Goal: Information Seeking & Learning: Understand process/instructions

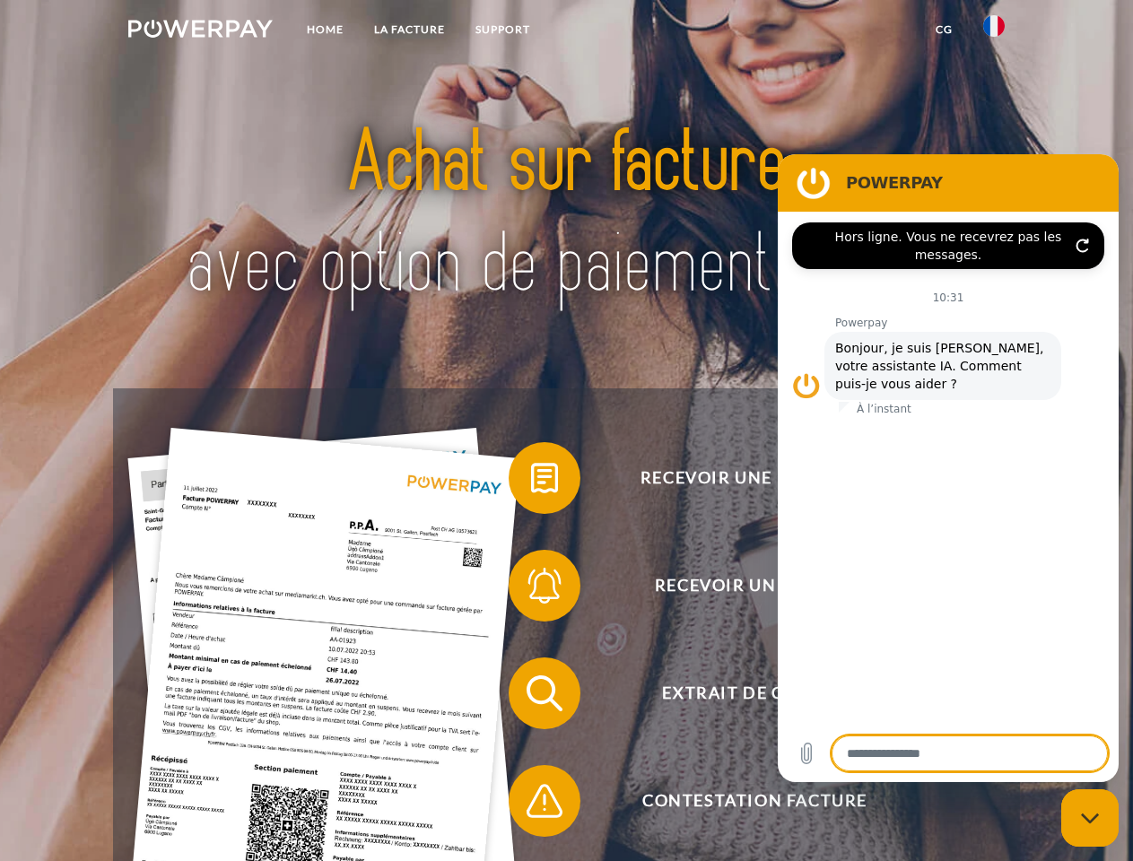
click at [200, 31] on img at bounding box center [200, 29] width 144 height 18
click at [994, 31] on img at bounding box center [994, 26] width 22 height 22
click at [944, 30] on link "CG" at bounding box center [944, 29] width 48 height 32
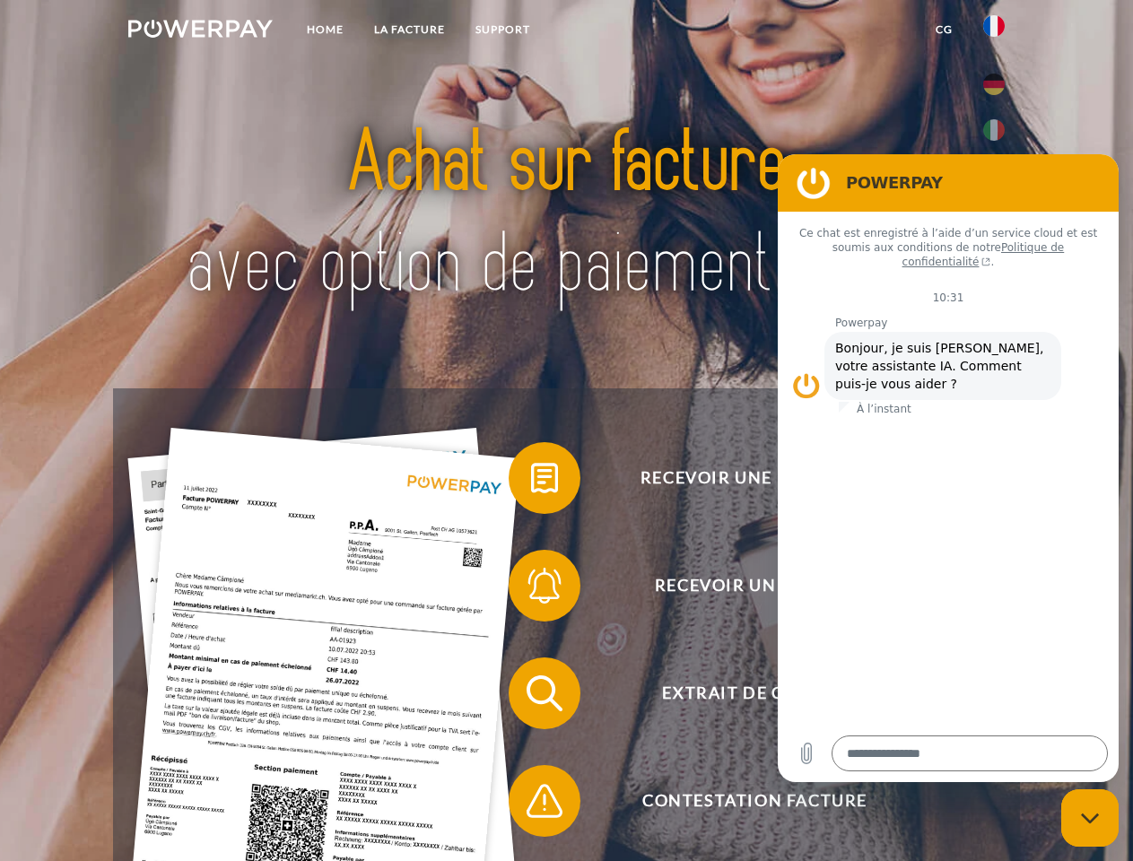
click at [531, 482] on span at bounding box center [518, 478] width 90 height 90
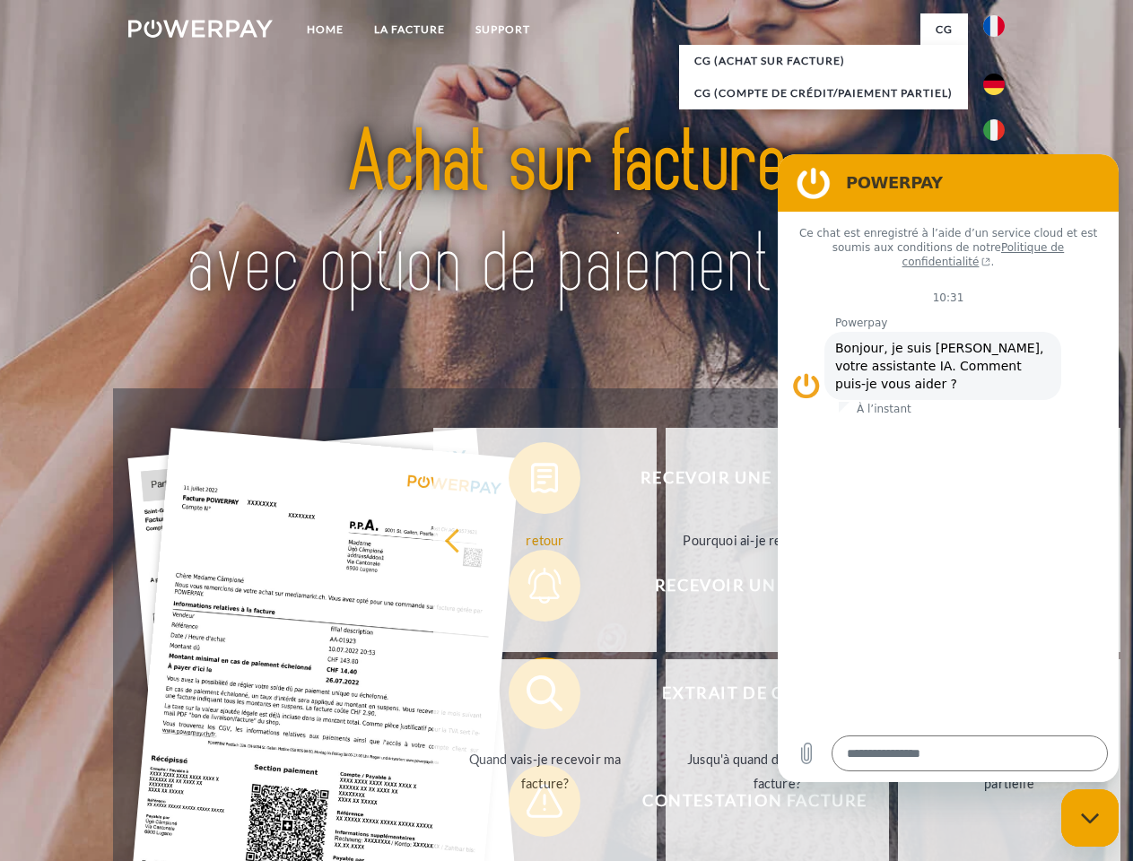
click at [531, 589] on link "retour" at bounding box center [544, 540] width 223 height 224
click at [531, 697] on link "Quand vais-je recevoir ma facture?" at bounding box center [544, 771] width 223 height 224
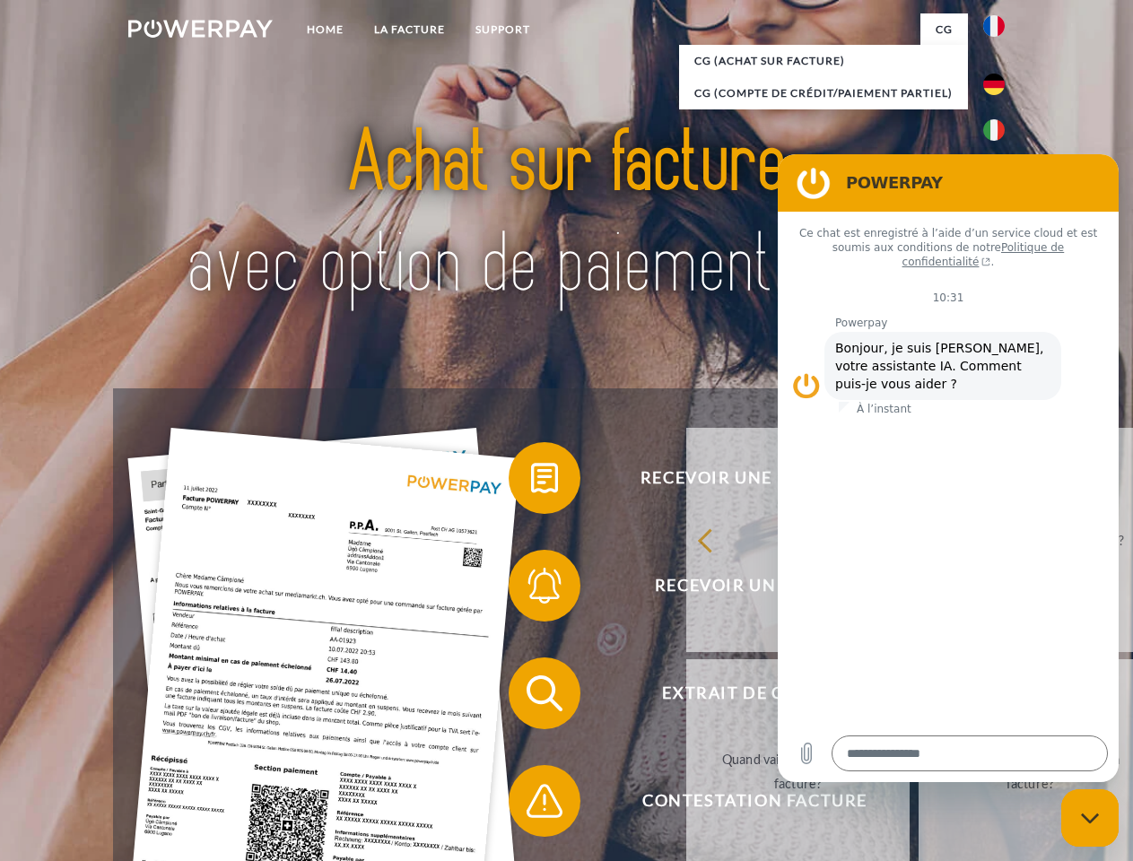
click at [531, 805] on span at bounding box center [518, 801] width 90 height 90
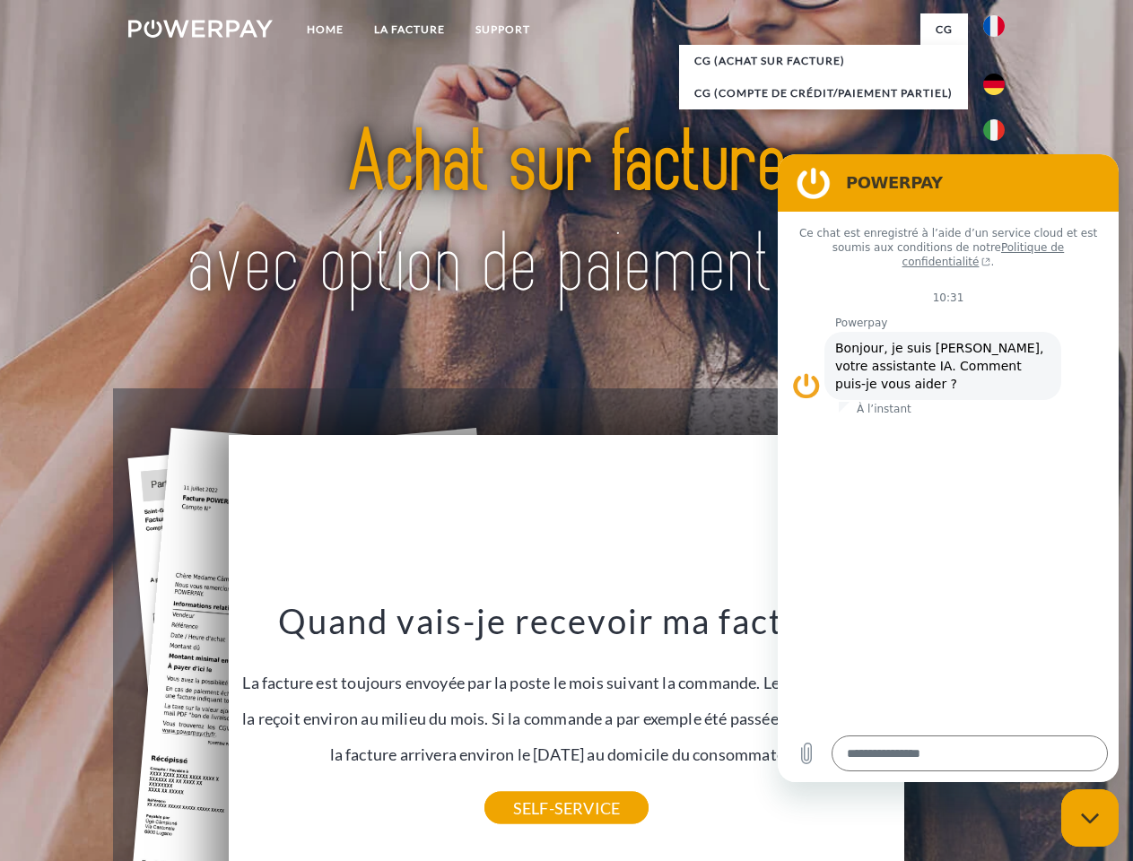
click at [1090, 818] on icon "Fermer la fenêtre de messagerie" at bounding box center [1090, 819] width 19 height 12
type textarea "*"
